Goal: Find contact information: Find contact information

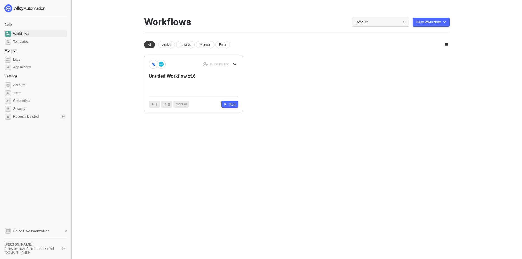
click at [63, 8] on div at bounding box center [35, 8] width 62 height 8
click at [61, 8] on div at bounding box center [35, 8] width 62 height 8
click at [104, 213] on main "You need to expand your browser window or switch to a computer with a bigger sc…" at bounding box center [261, 129] width 522 height 259
drag, startPoint x: 40, startPoint y: 252, endPoint x: 22, endPoint y: 253, distance: 18.2
click at [22, 253] on div "christopher@runalloy.com •" at bounding box center [30, 251] width 53 height 8
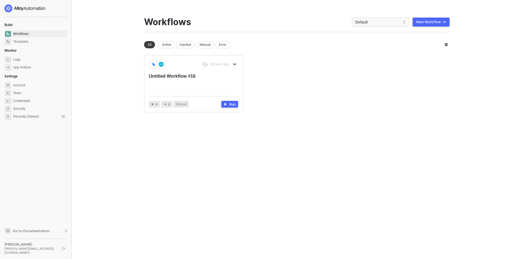
click at [45, 257] on aside "Build Workflows Templates Monitor Logs App Actions Settings Account Team Creden…" at bounding box center [36, 129] width 72 height 259
drag, startPoint x: 39, startPoint y: 254, endPoint x: 25, endPoint y: 252, distance: 13.5
click at [2, 252] on aside "Build Workflows Templates Monitor Logs App Actions Settings Account Team Creden…" at bounding box center [36, 129] width 72 height 259
copy div "[PERSON_NAME][EMAIL_ADDRESS][DOMAIN_NAME]"
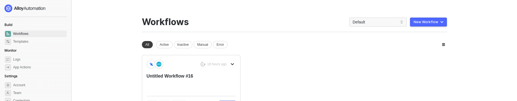
click at [118, 71] on main "You need to expand your browser window or switch to a computer with a bigger sc…" at bounding box center [258, 71] width 517 height 143
